Goal: Navigation & Orientation: Go to known website

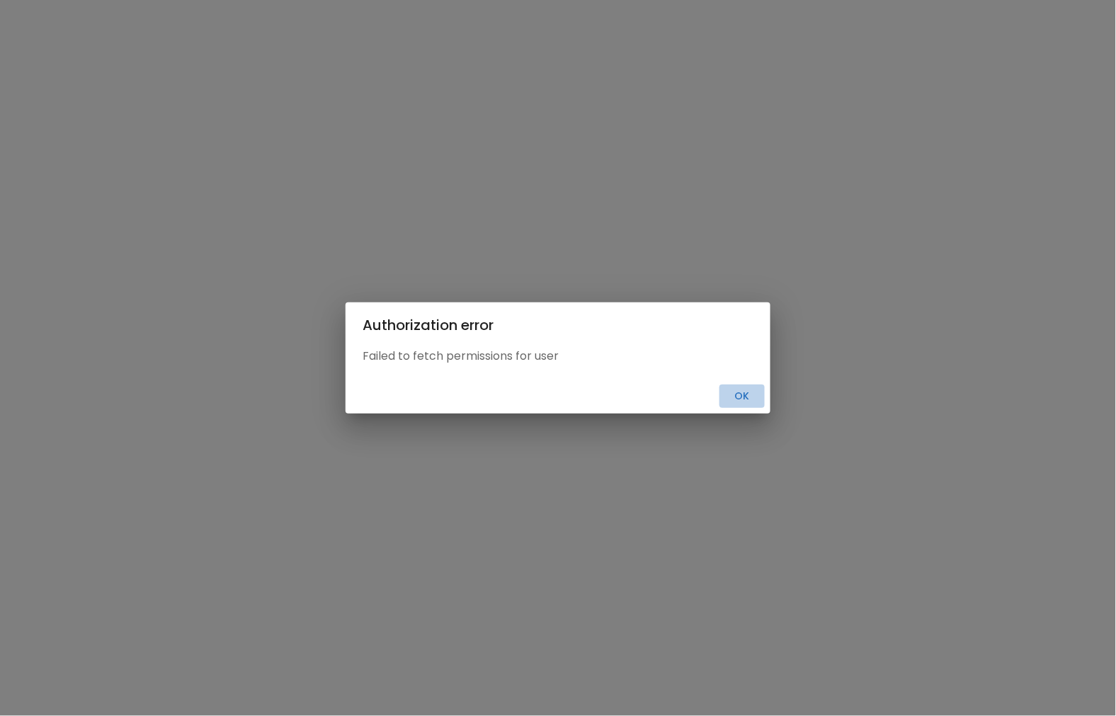
click at [747, 397] on button "Ok" at bounding box center [742, 396] width 45 height 23
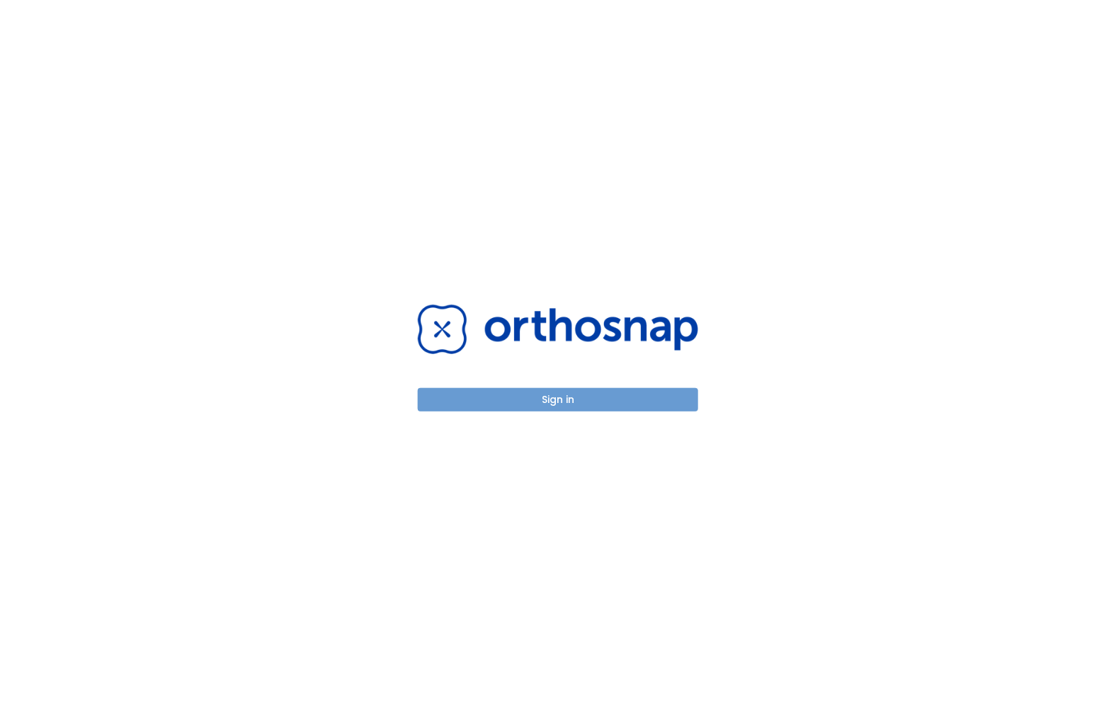
click at [681, 394] on button "Sign in" at bounding box center [558, 399] width 281 height 23
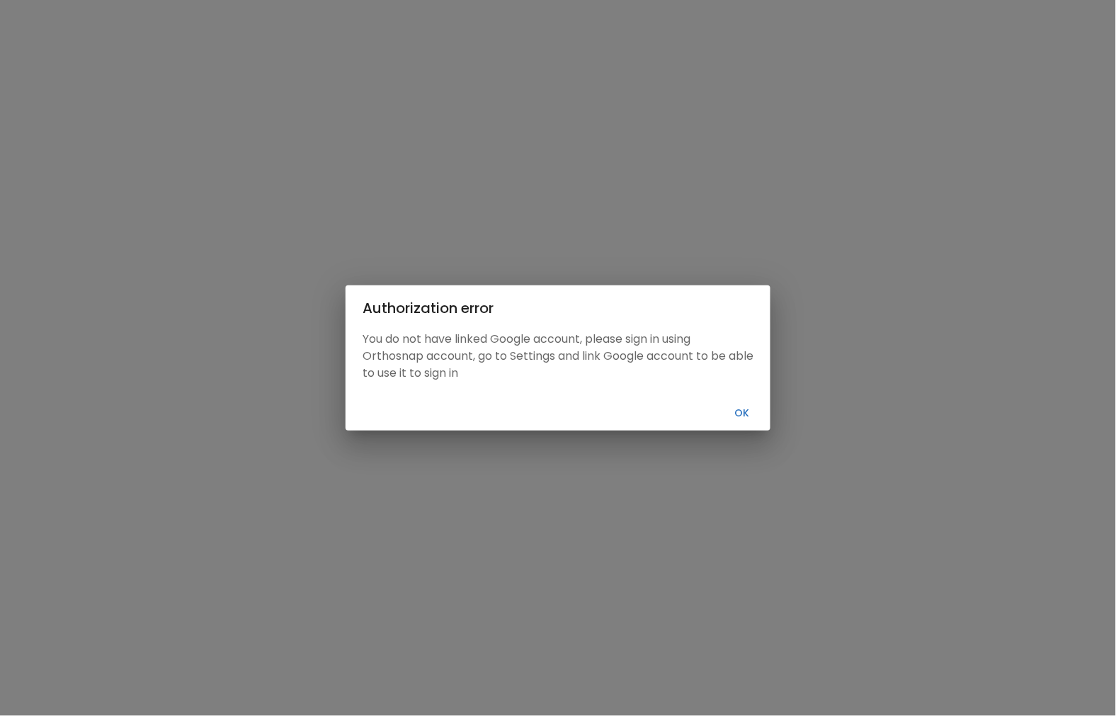
click at [738, 400] on div "Cancel Ok" at bounding box center [558, 413] width 425 height 35
click at [742, 413] on button "Ok" at bounding box center [742, 413] width 45 height 23
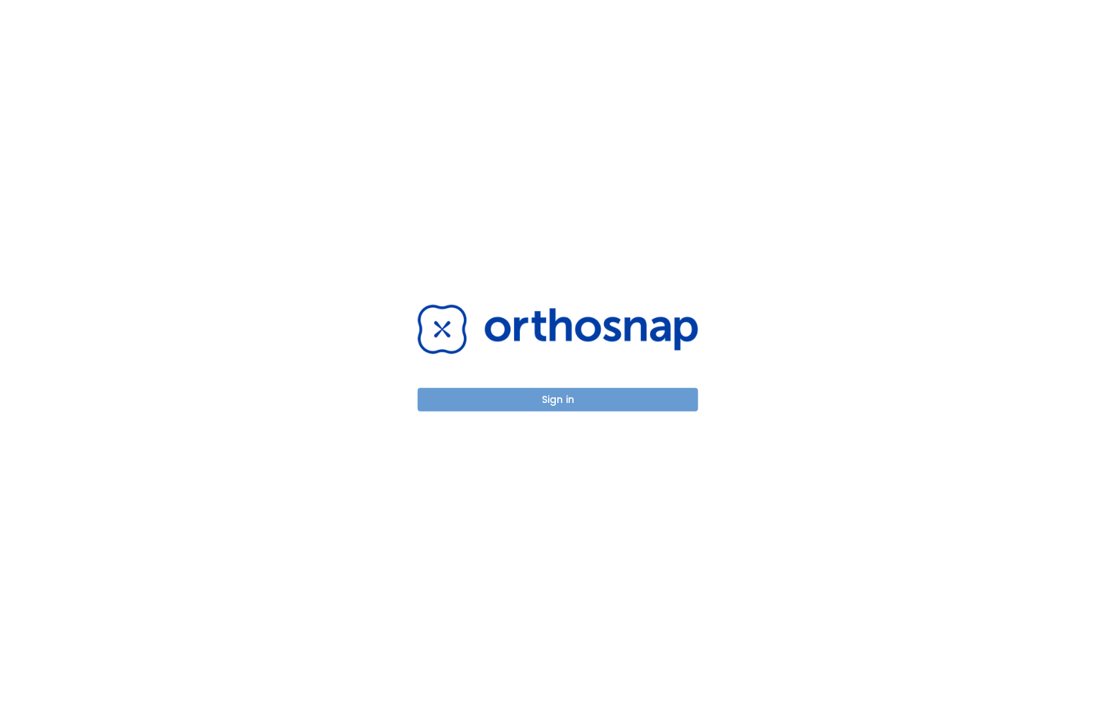
click at [657, 401] on button "Sign in" at bounding box center [558, 399] width 281 height 23
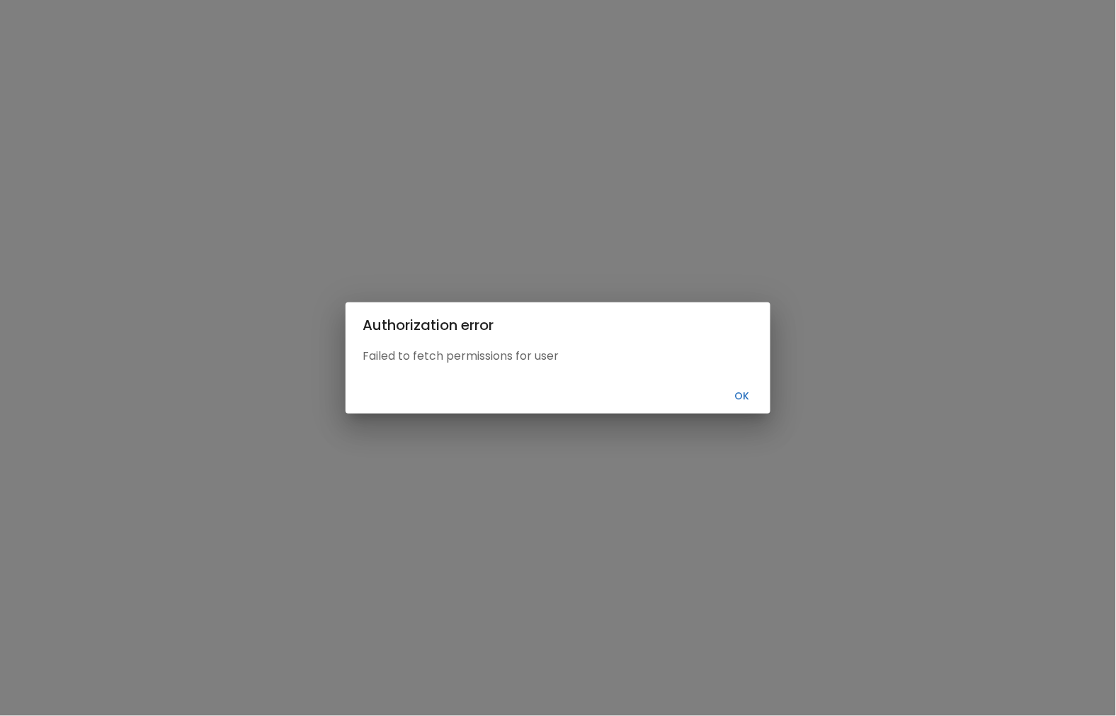
click at [747, 397] on button "Ok" at bounding box center [742, 396] width 45 height 23
click at [740, 395] on button "Ok" at bounding box center [742, 396] width 45 height 23
click at [749, 397] on button "Ok" at bounding box center [742, 396] width 45 height 23
click at [744, 407] on button "Ok" at bounding box center [742, 396] width 45 height 23
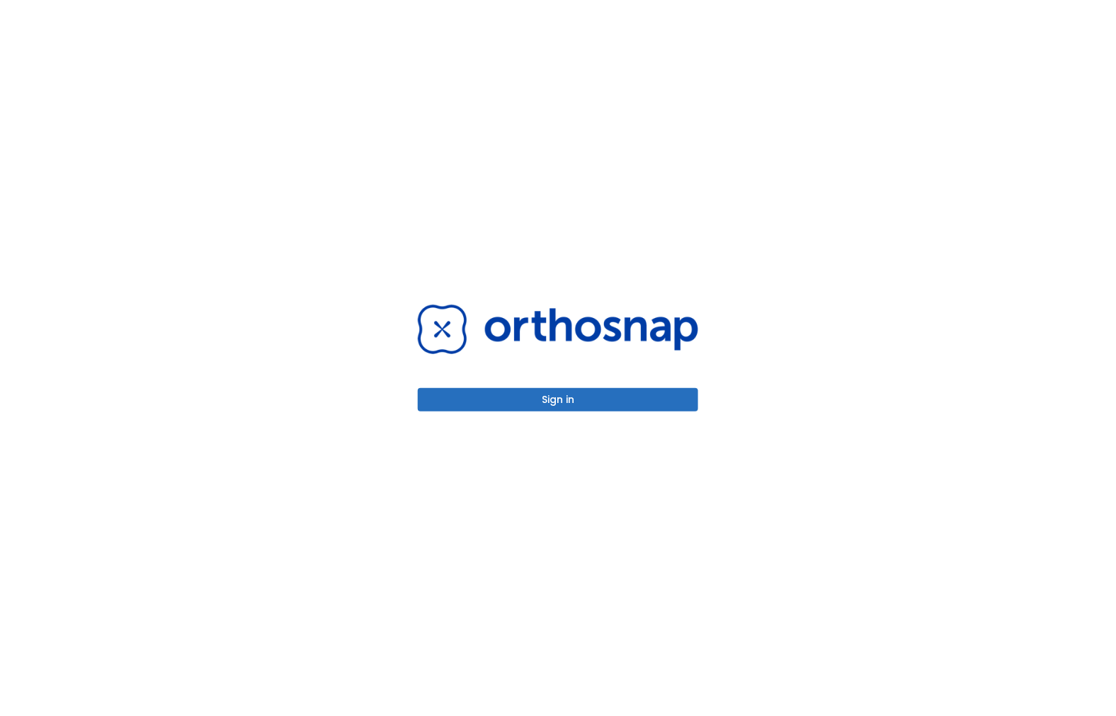
click at [533, 404] on button "Sign in" at bounding box center [558, 399] width 281 height 23
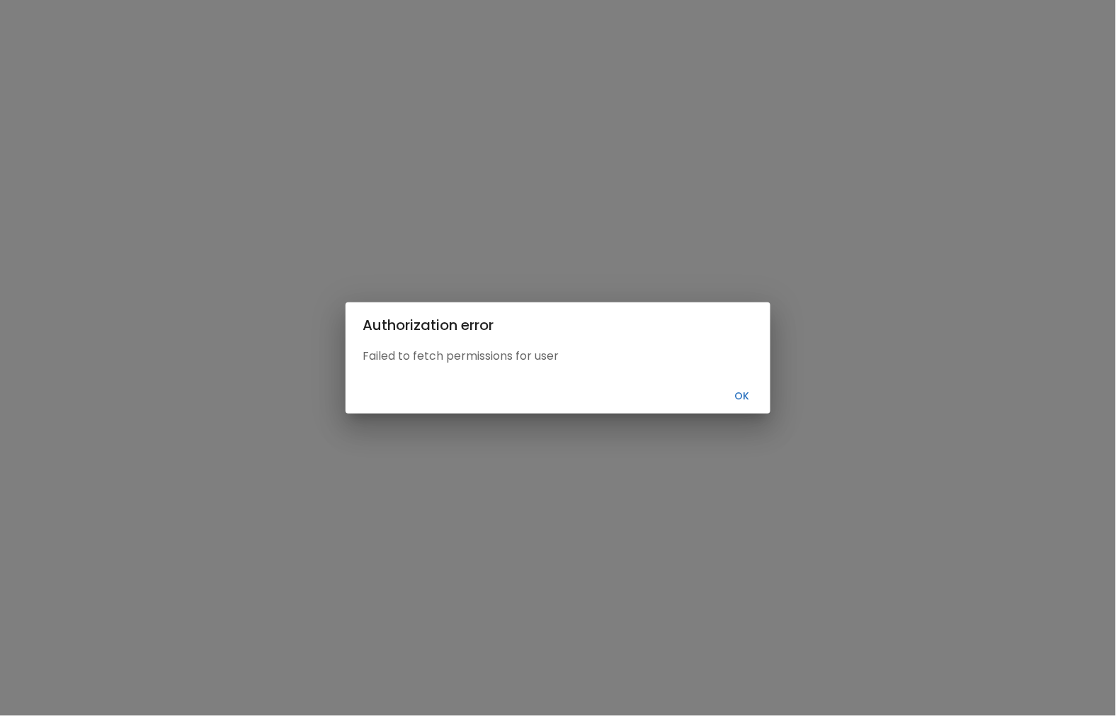
click at [728, 400] on button "Ok" at bounding box center [742, 396] width 45 height 23
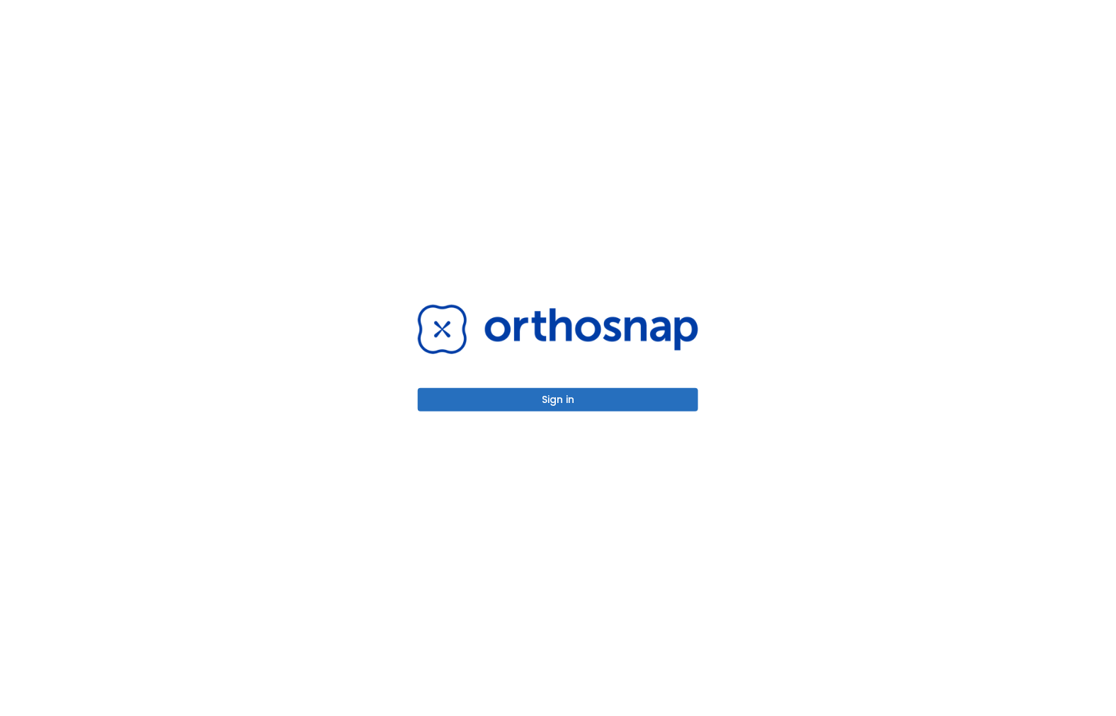
click at [663, 399] on button "Sign in" at bounding box center [558, 399] width 281 height 23
click at [624, 390] on button "Sign in" at bounding box center [558, 399] width 281 height 23
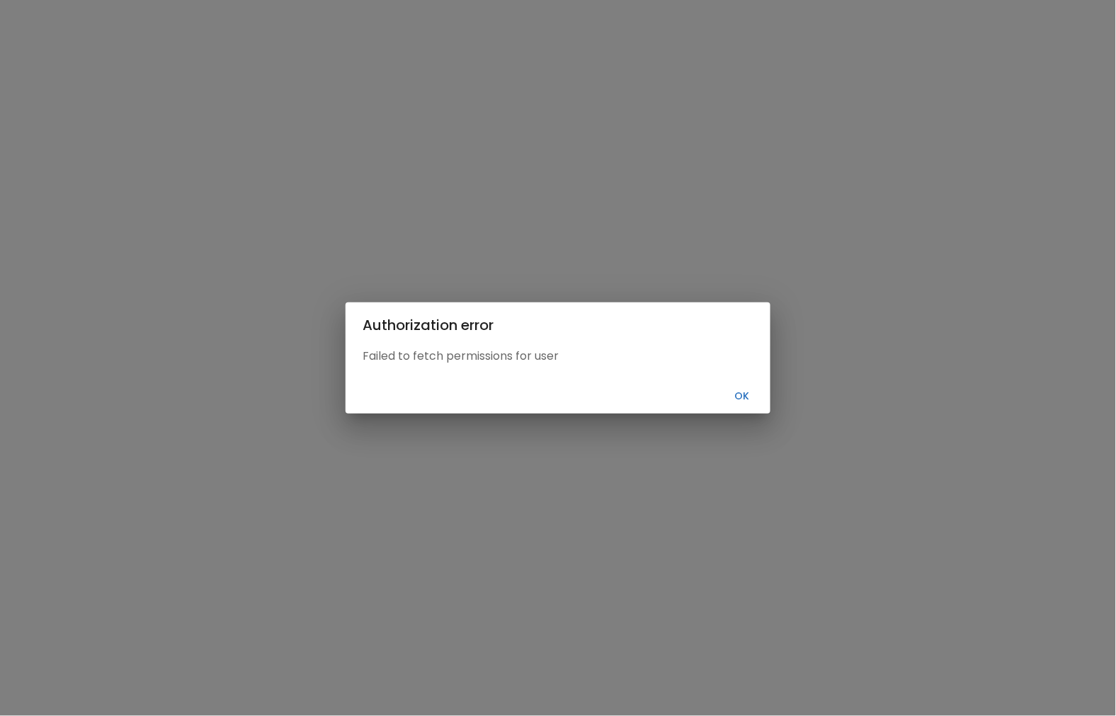
click at [737, 398] on button "Ok" at bounding box center [742, 396] width 45 height 23
click at [732, 385] on button "Ok" at bounding box center [742, 396] width 45 height 23
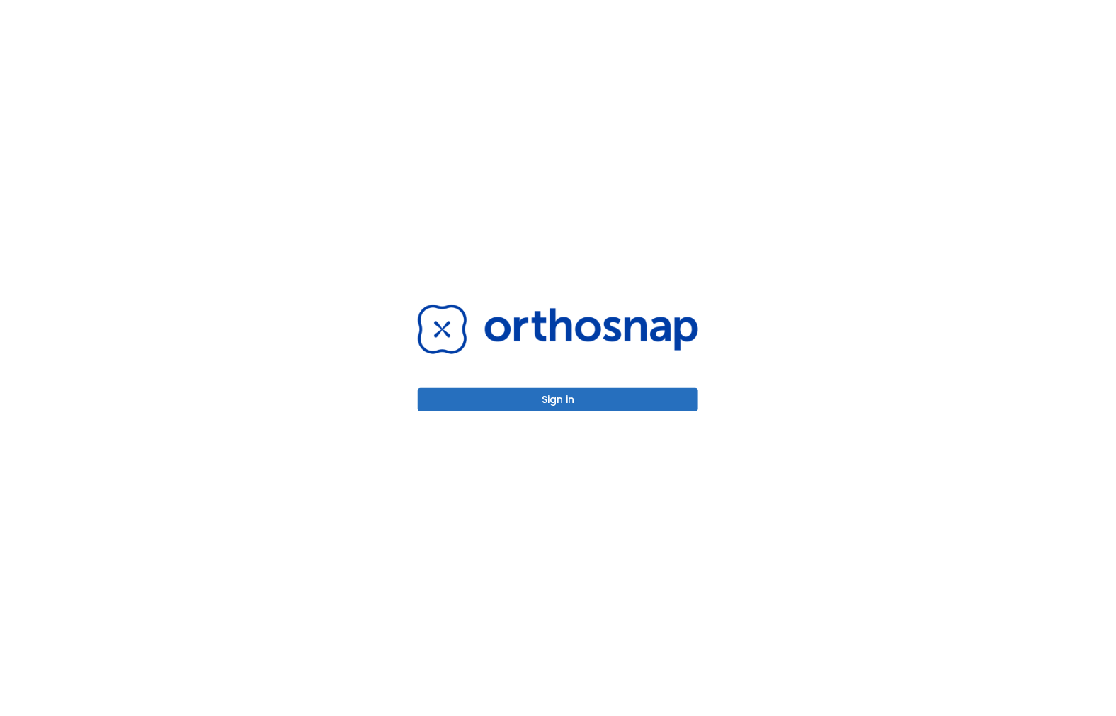
click at [682, 407] on button "Sign in" at bounding box center [558, 399] width 281 height 23
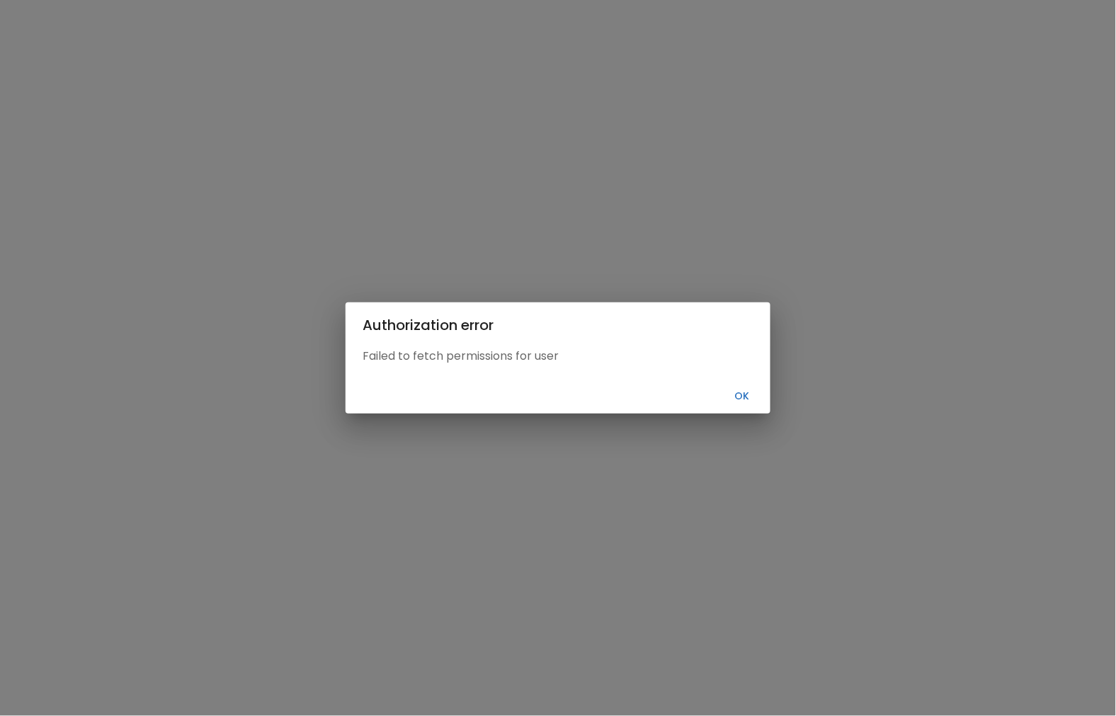
click at [742, 394] on button "Ok" at bounding box center [742, 396] width 45 height 23
click at [738, 407] on button "Ok" at bounding box center [742, 396] width 45 height 23
